Goal: Communication & Community: Answer question/provide support

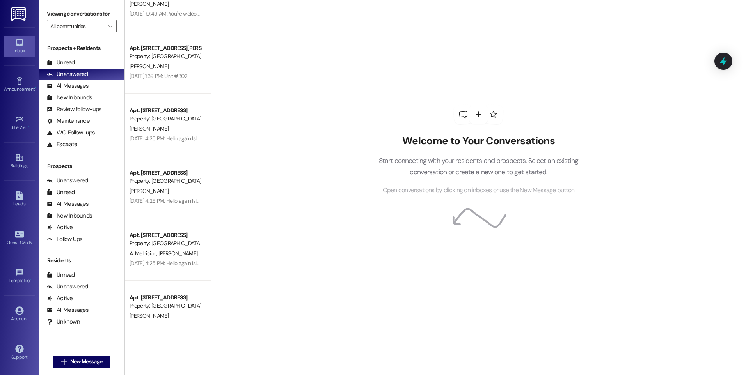
scroll to position [242, 0]
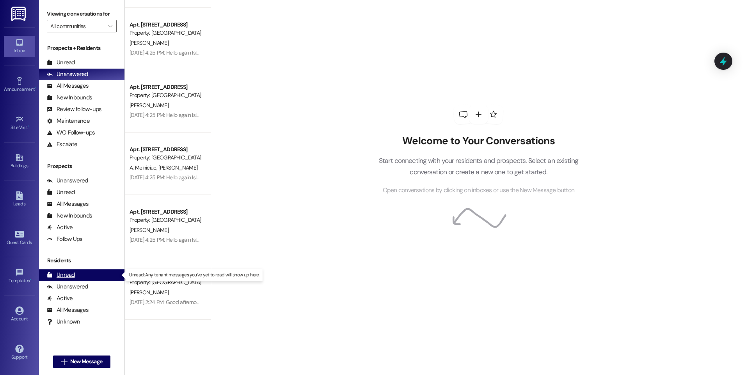
click at [63, 277] on div "Unread" at bounding box center [61, 275] width 28 height 8
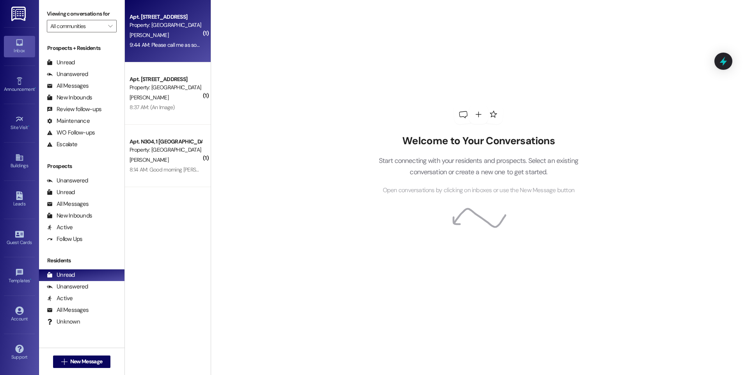
click at [163, 31] on div "[PERSON_NAME]" at bounding box center [166, 35] width 74 height 10
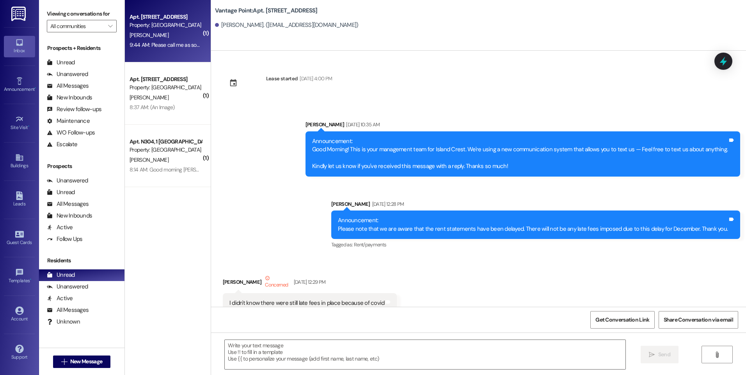
scroll to position [34684, 0]
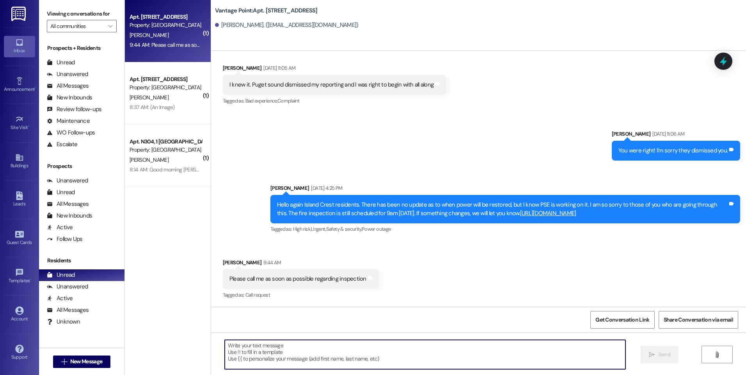
drag, startPoint x: 252, startPoint y: 354, endPoint x: 353, endPoint y: 371, distance: 103.2
click at [251, 354] on textarea at bounding box center [425, 354] width 400 height 29
click at [256, 351] on textarea at bounding box center [425, 354] width 400 height 29
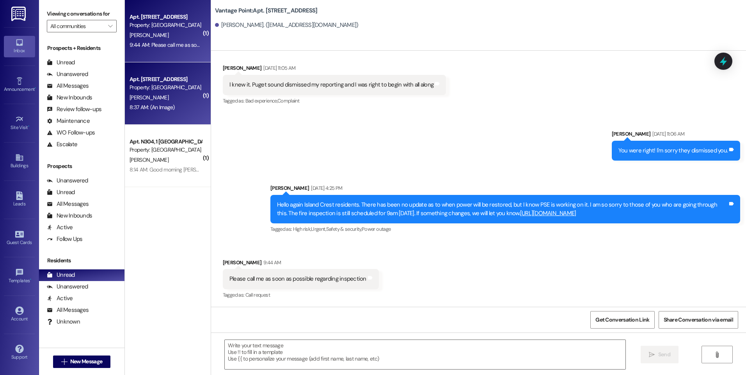
drag, startPoint x: 146, startPoint y: 83, endPoint x: 149, endPoint y: 70, distance: 13.9
click at [149, 70] on div "Apt. 22, 1 Island Crest Property: [GEOGRAPHIC_DATA][PERSON_NAME] 8:37 AM: (An I…" at bounding box center [168, 93] width 86 height 62
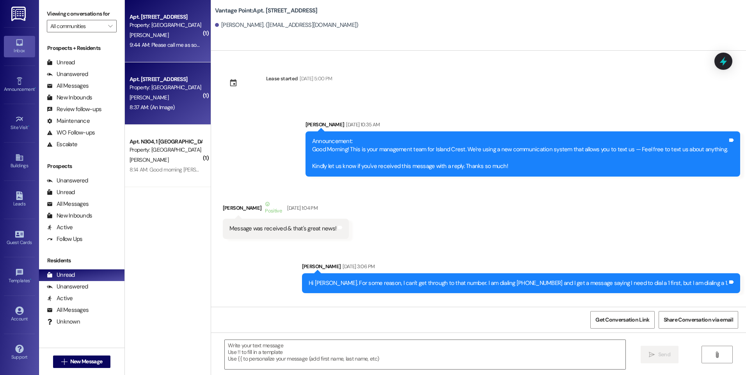
scroll to position [13313, 0]
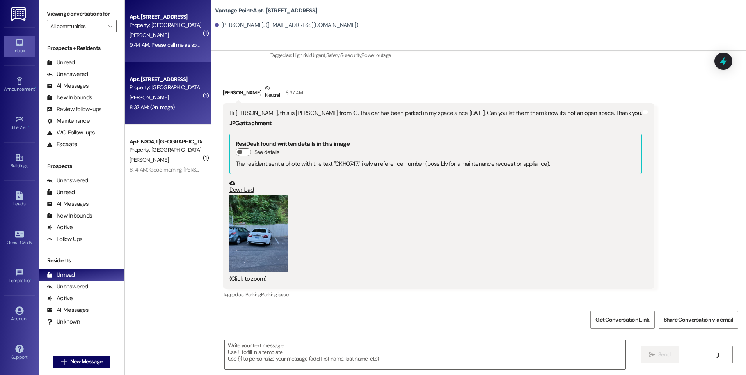
click at [155, 28] on div "Property: [GEOGRAPHIC_DATA]" at bounding box center [166, 25] width 72 height 8
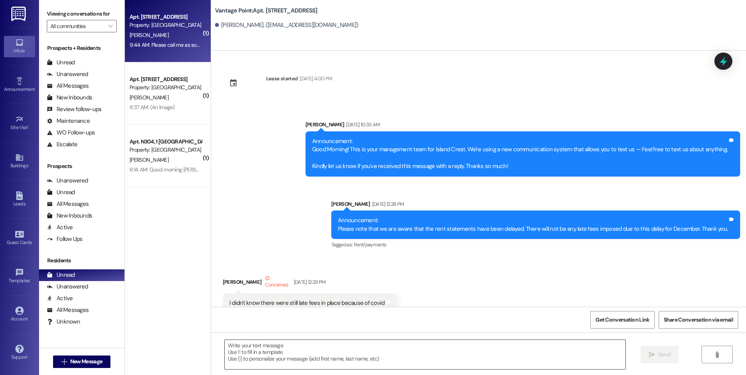
scroll to position [34684, 0]
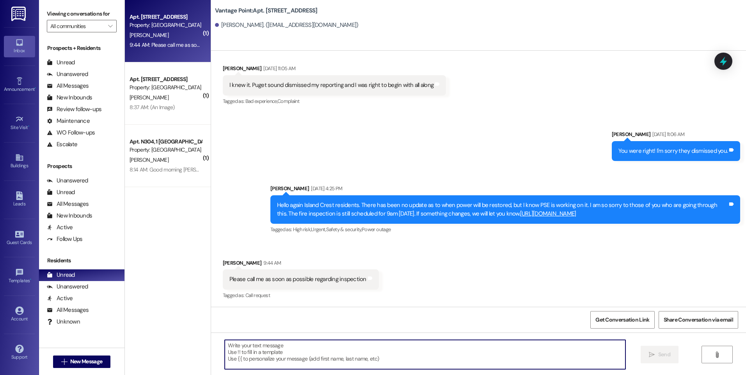
click at [250, 348] on textarea at bounding box center [425, 354] width 400 height 29
click at [240, 352] on textarea at bounding box center [425, 354] width 400 height 29
click at [244, 356] on textarea at bounding box center [425, 354] width 400 height 29
click at [155, 23] on div "Property: [GEOGRAPHIC_DATA]" at bounding box center [166, 25] width 72 height 8
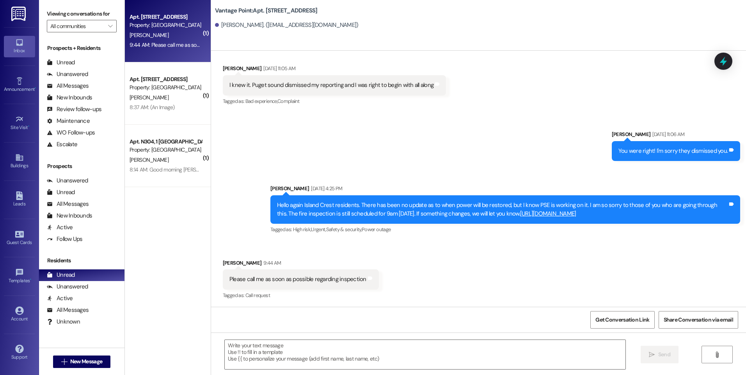
click at [160, 25] on div "Property: [GEOGRAPHIC_DATA]" at bounding box center [166, 25] width 72 height 8
click at [161, 22] on div "Property: [GEOGRAPHIC_DATA]" at bounding box center [166, 25] width 72 height 8
click at [159, 25] on div "Property: [GEOGRAPHIC_DATA]" at bounding box center [166, 25] width 72 height 8
click at [159, 19] on div "Apt. [STREET_ADDRESS]" at bounding box center [166, 17] width 72 height 8
click at [154, 27] on div "Property: [GEOGRAPHIC_DATA]" at bounding box center [166, 25] width 72 height 8
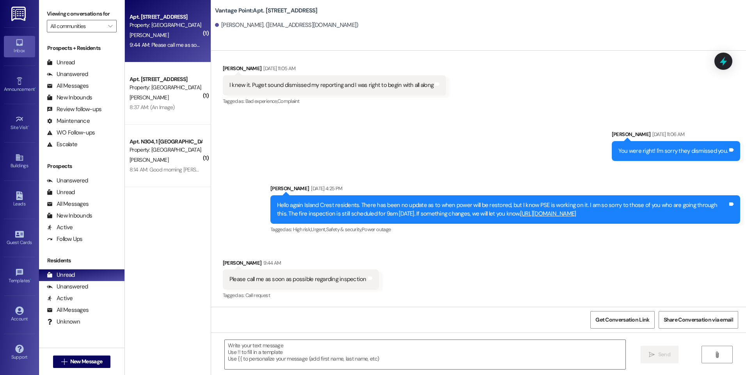
click at [157, 16] on div "Apt. [STREET_ADDRESS]" at bounding box center [166, 17] width 72 height 8
click at [143, 25] on div "Property: [GEOGRAPHIC_DATA]" at bounding box center [166, 25] width 72 height 8
click at [156, 19] on div "Apt. [STREET_ADDRESS]" at bounding box center [166, 17] width 72 height 8
click at [164, 27] on div "Property: [GEOGRAPHIC_DATA]" at bounding box center [166, 25] width 72 height 8
click at [169, 20] on div "Apt. [STREET_ADDRESS]" at bounding box center [166, 17] width 72 height 8
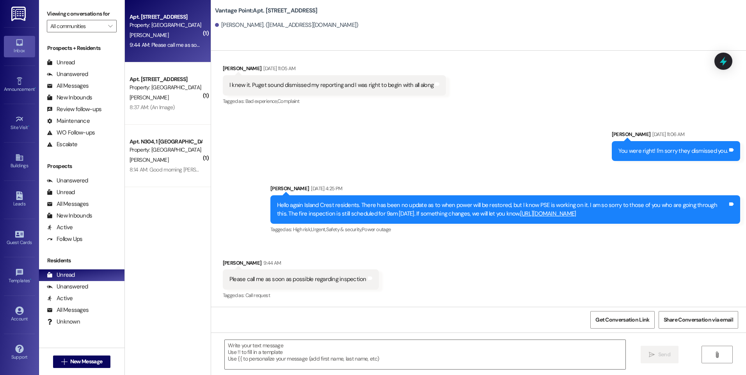
click at [167, 25] on div "Property: [GEOGRAPHIC_DATA]" at bounding box center [166, 25] width 72 height 8
click at [205, 33] on div "Apt. 16, 1 Island Crest Property: [GEOGRAPHIC_DATA][PERSON_NAME] 9:44 AM: Pleas…" at bounding box center [168, 31] width 86 height 62
click at [155, 20] on div "Apt. [STREET_ADDRESS]" at bounding box center [166, 17] width 72 height 8
click at [154, 22] on div "Property: [GEOGRAPHIC_DATA]" at bounding box center [166, 25] width 72 height 8
click at [154, 29] on div "Property: [GEOGRAPHIC_DATA]" at bounding box center [166, 25] width 72 height 8
